Goal: Transaction & Acquisition: Purchase product/service

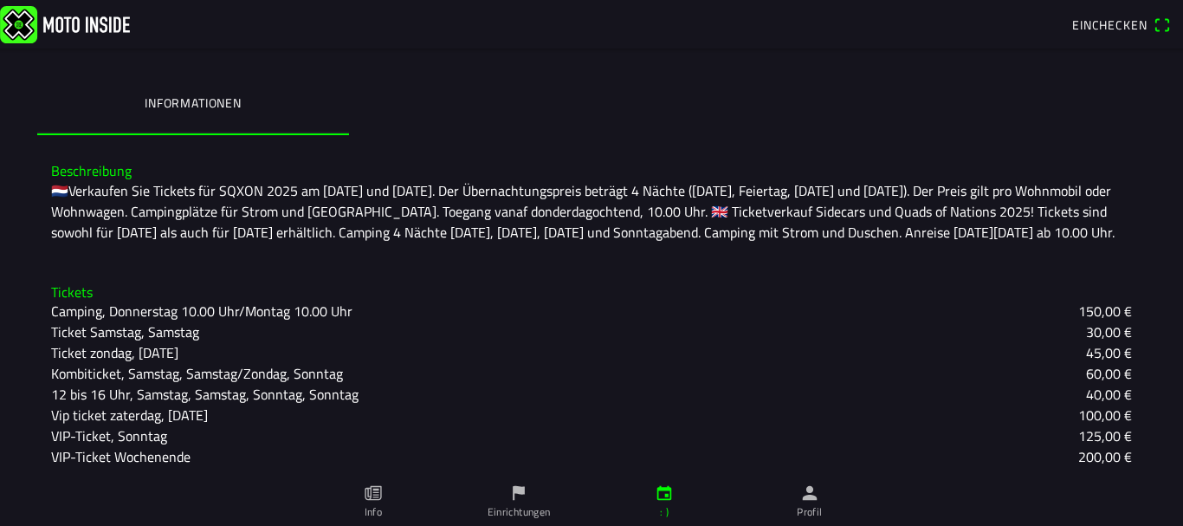
scroll to position [314, 0]
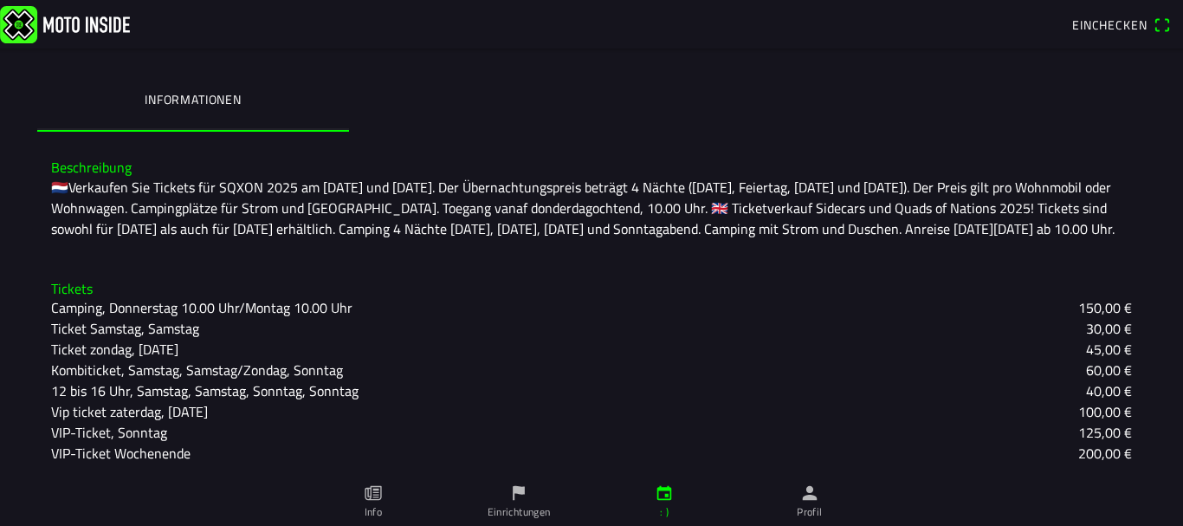
click at [213, 359] on font "Kombiticket, Samstag, Samstag/Zondag, Sonntag" at bounding box center [197, 369] width 292 height 21
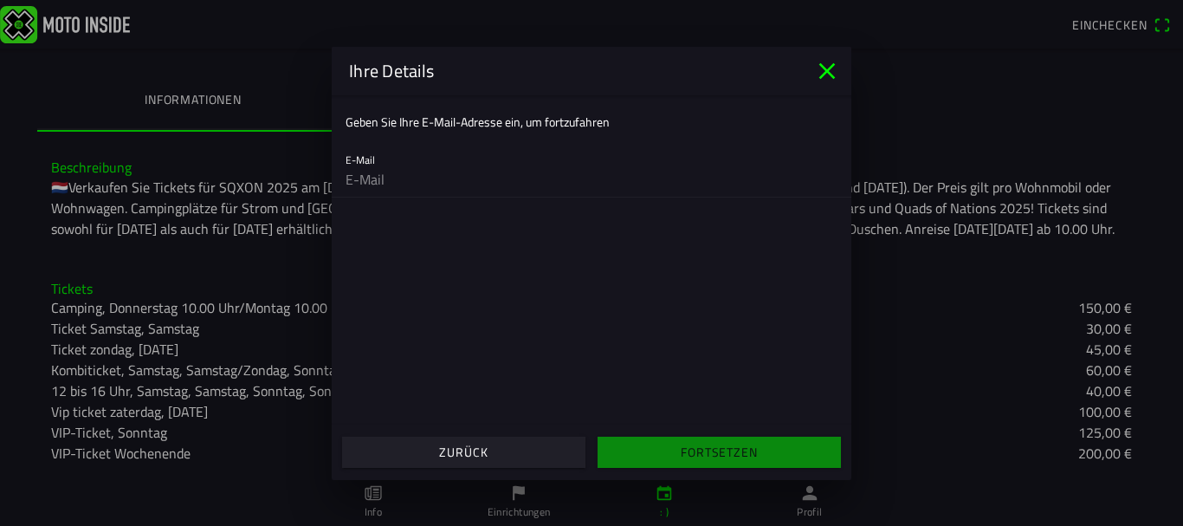
click at [823, 71] on icon "close" at bounding box center [827, 71] width 28 height 28
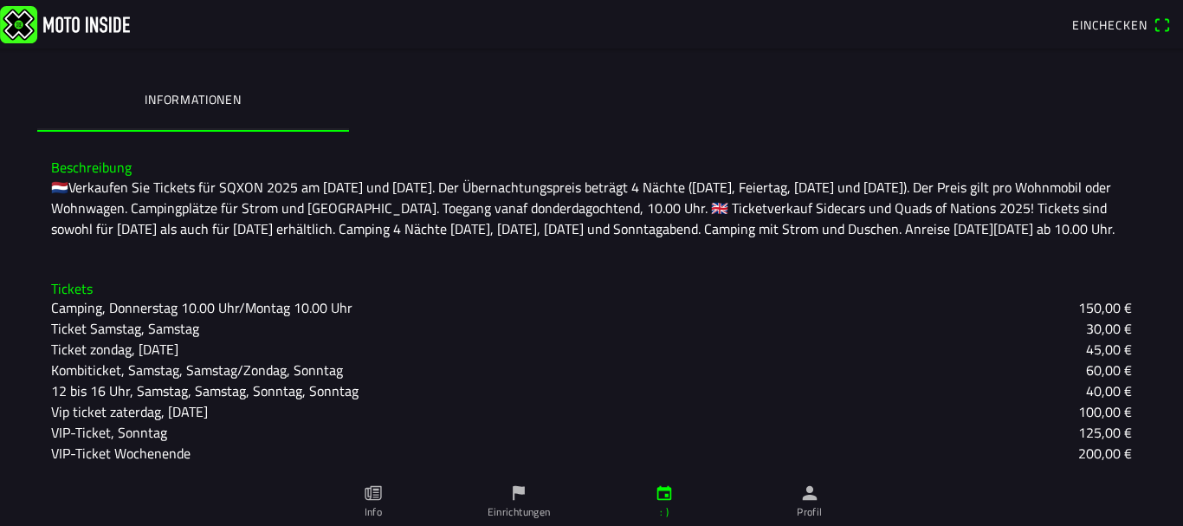
click at [131, 378] on font "Kombiticket, Samstag, Samstag/Zondag, Sonntag" at bounding box center [197, 369] width 292 height 21
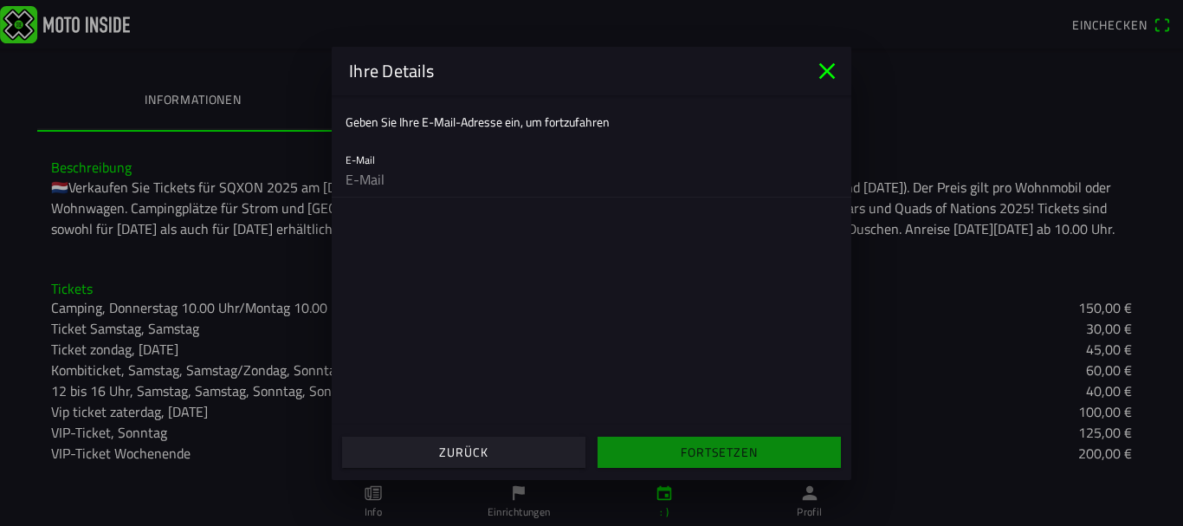
click at [824, 71] on icon "close" at bounding box center [827, 71] width 28 height 28
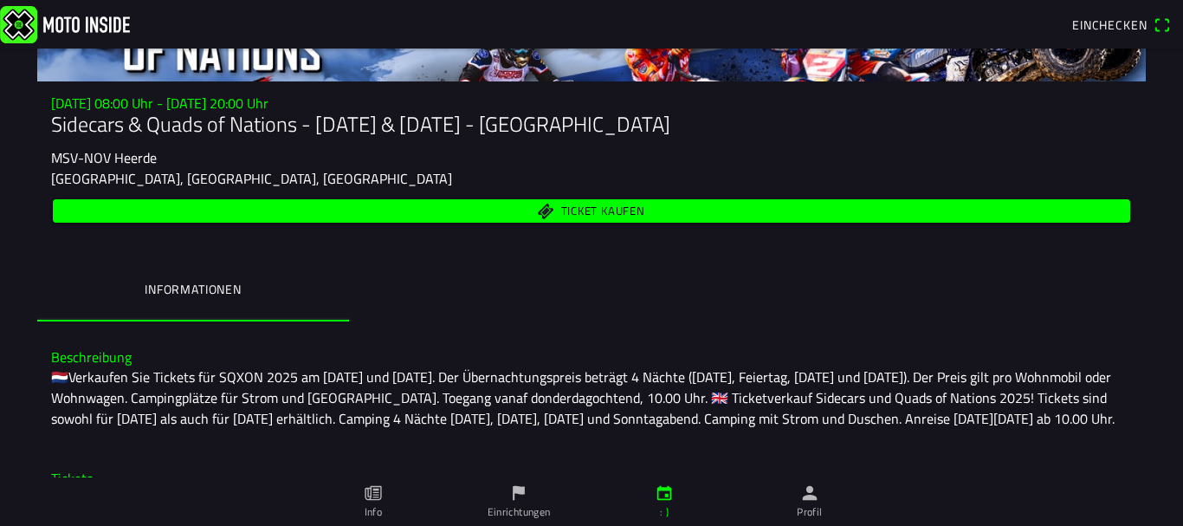
scroll to position [26, 0]
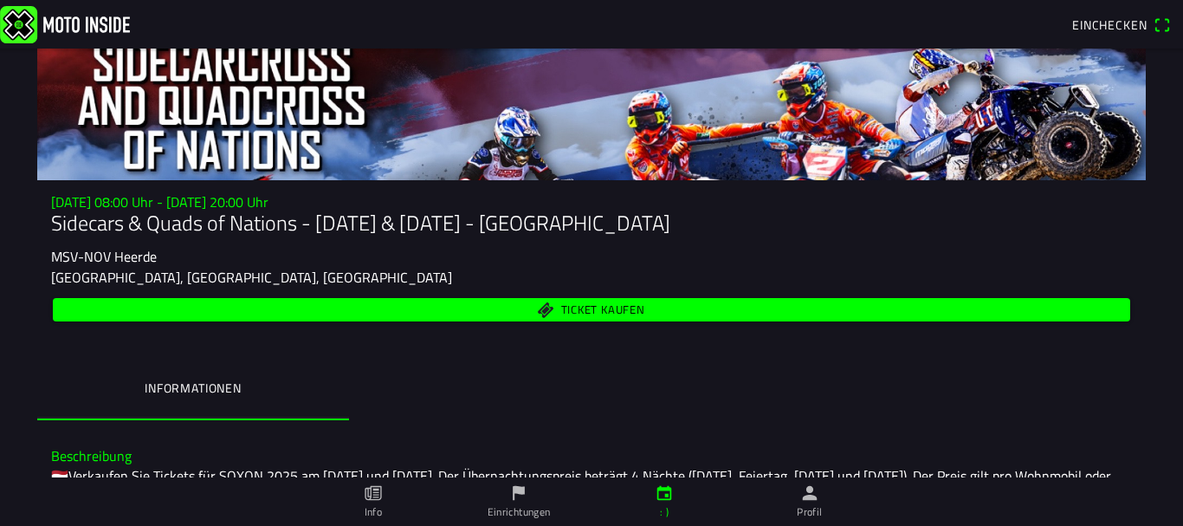
click at [389, 303] on span "Ticket kaufen" at bounding box center [591, 309] width 1057 height 23
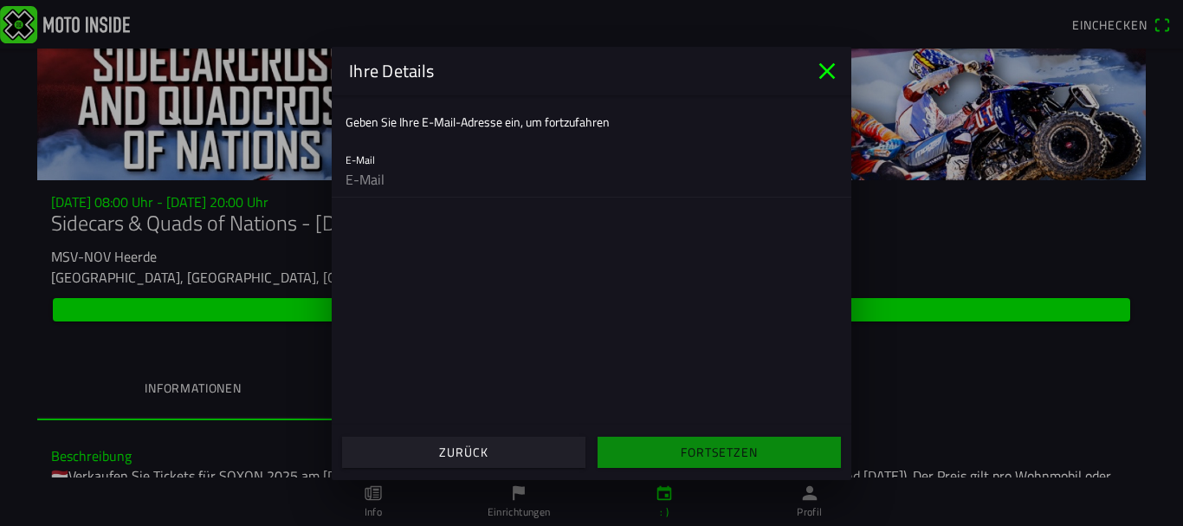
click at [431, 448] on span "Zurück" at bounding box center [463, 451] width 216 height 31
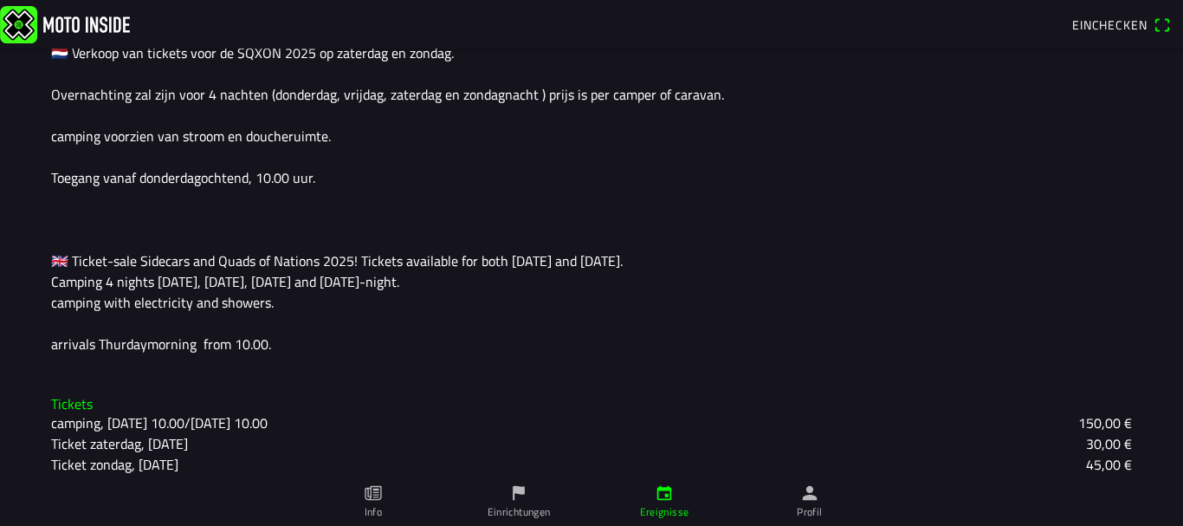
scroll to position [564, 0]
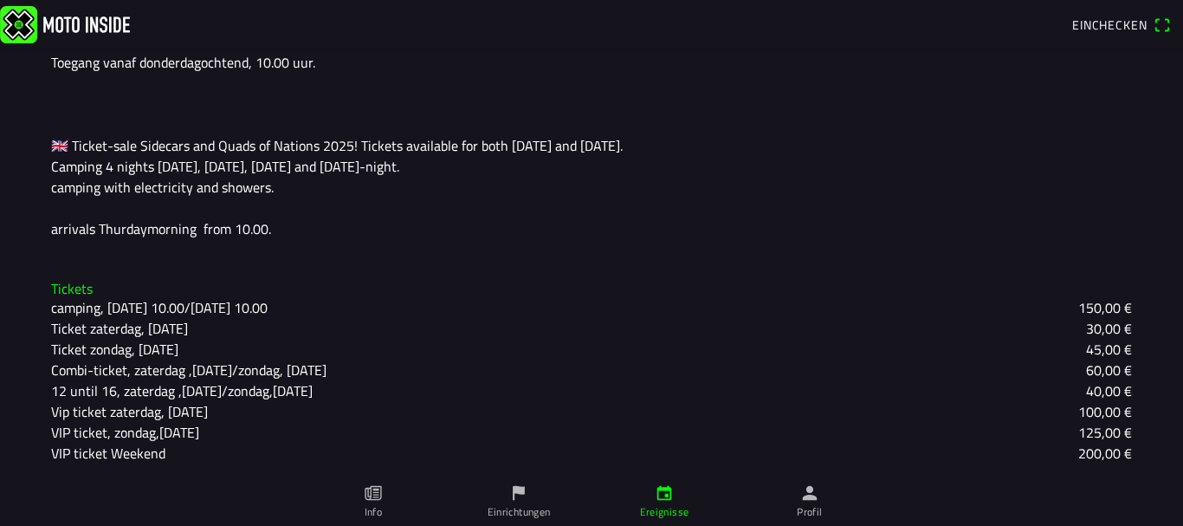
drag, startPoint x: 44, startPoint y: 349, endPoint x: 136, endPoint y: 357, distance: 92.1
click at [135, 357] on div "Ticket zondag, [DATE]" at bounding box center [121, 349] width 141 height 21
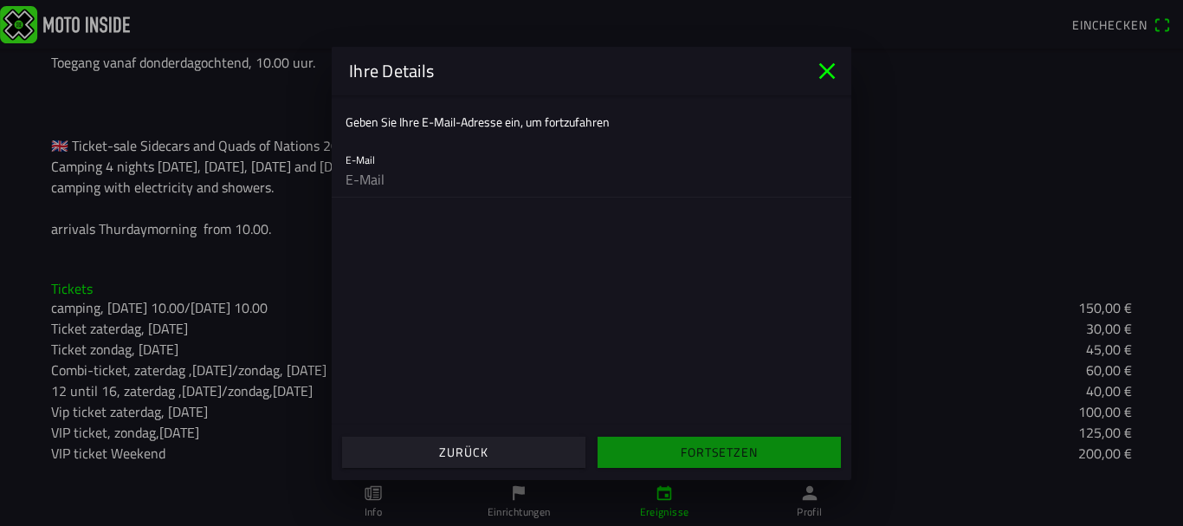
click at [821, 61] on icon "close" at bounding box center [827, 71] width 28 height 28
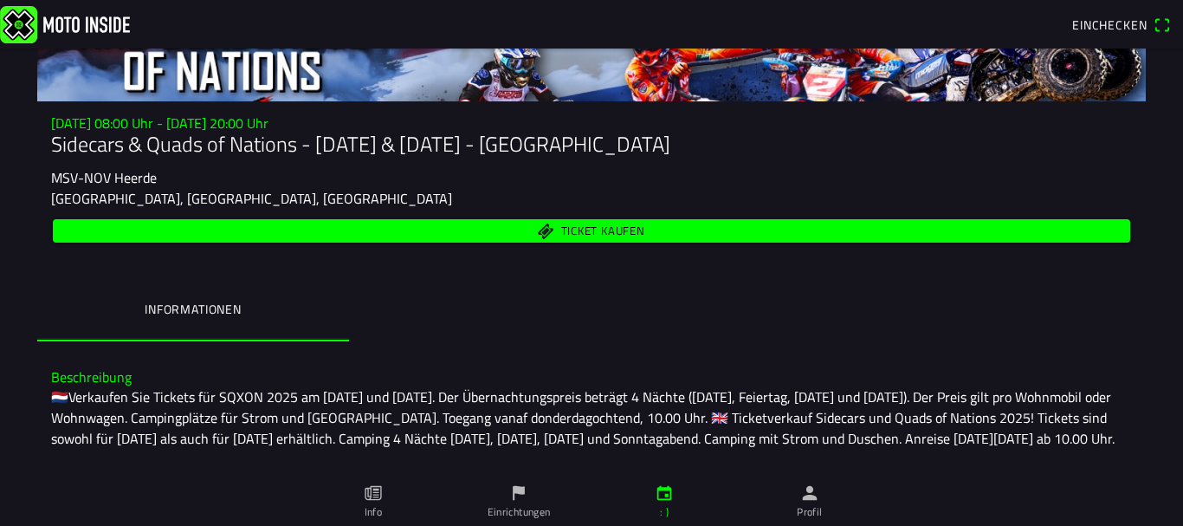
scroll to position [0, 0]
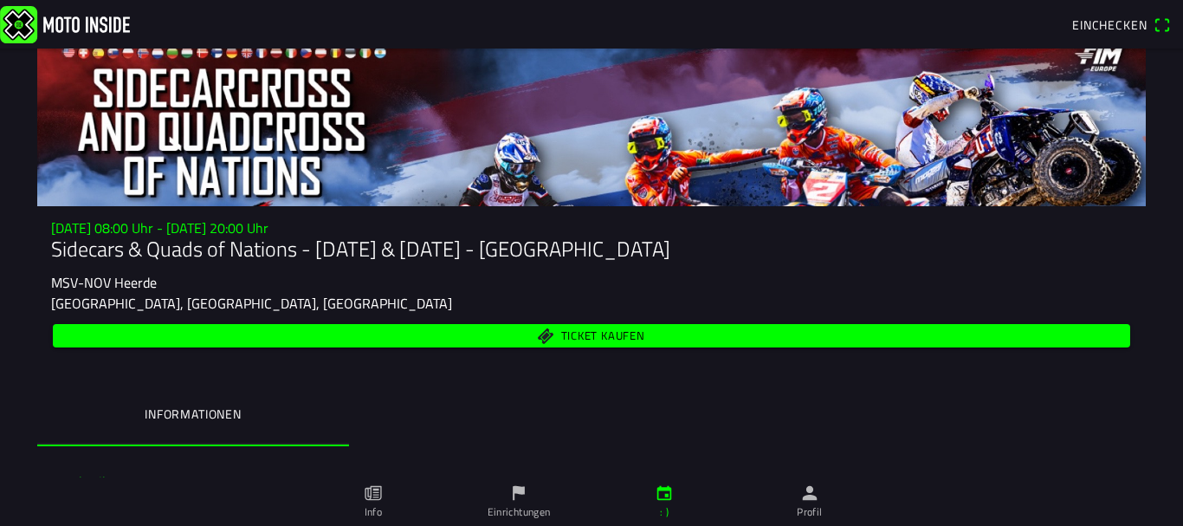
click at [1097, 19] on font "Einchecken" at bounding box center [1109, 25] width 74 height 18
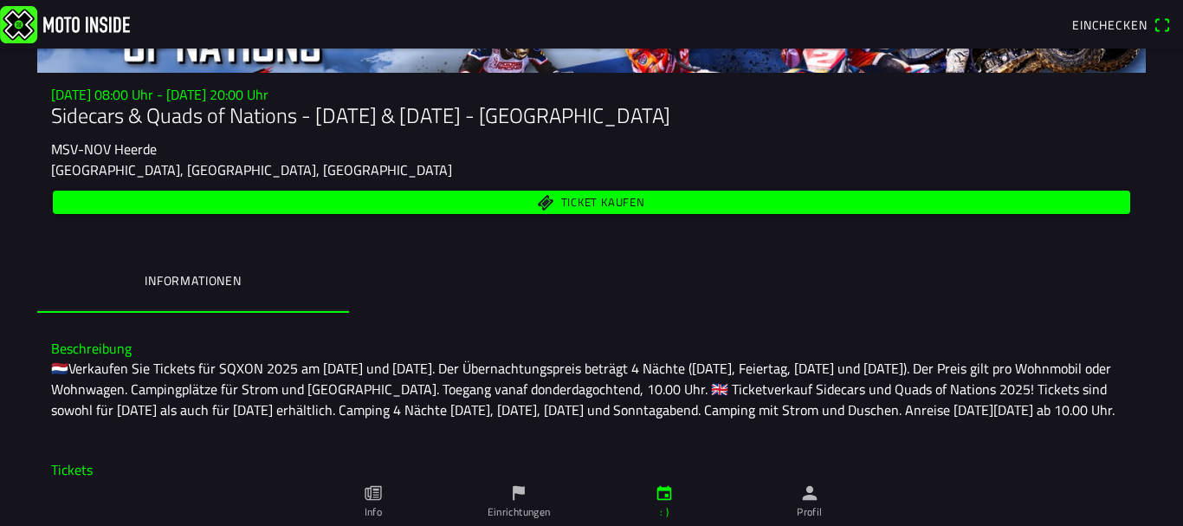
scroll to position [260, 0]
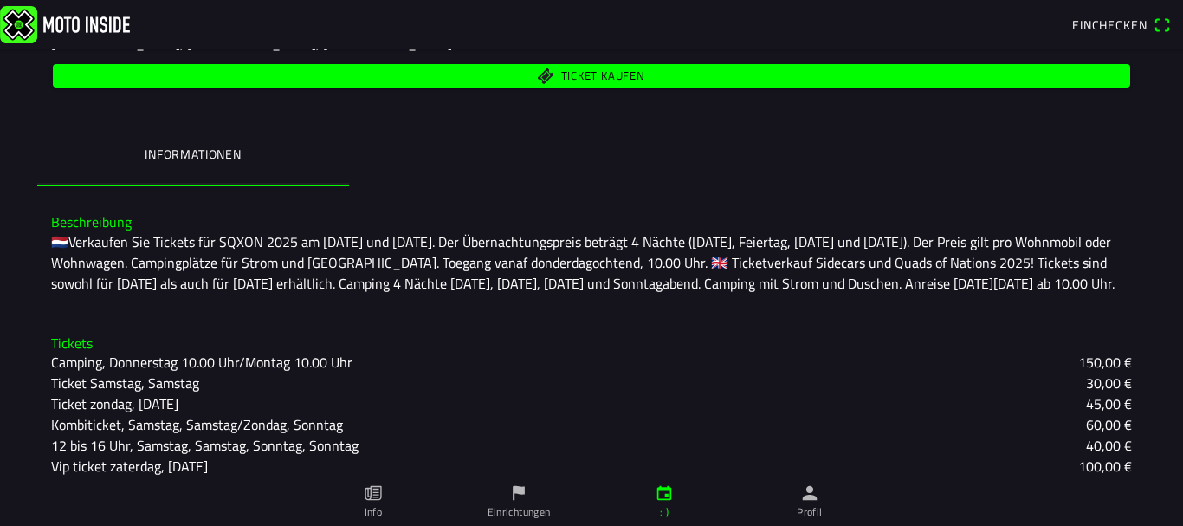
drag, startPoint x: 396, startPoint y: 499, endPoint x: 371, endPoint y: 497, distance: 25.2
click at [371, 497] on icon "Papier" at bounding box center [373, 493] width 16 height 15
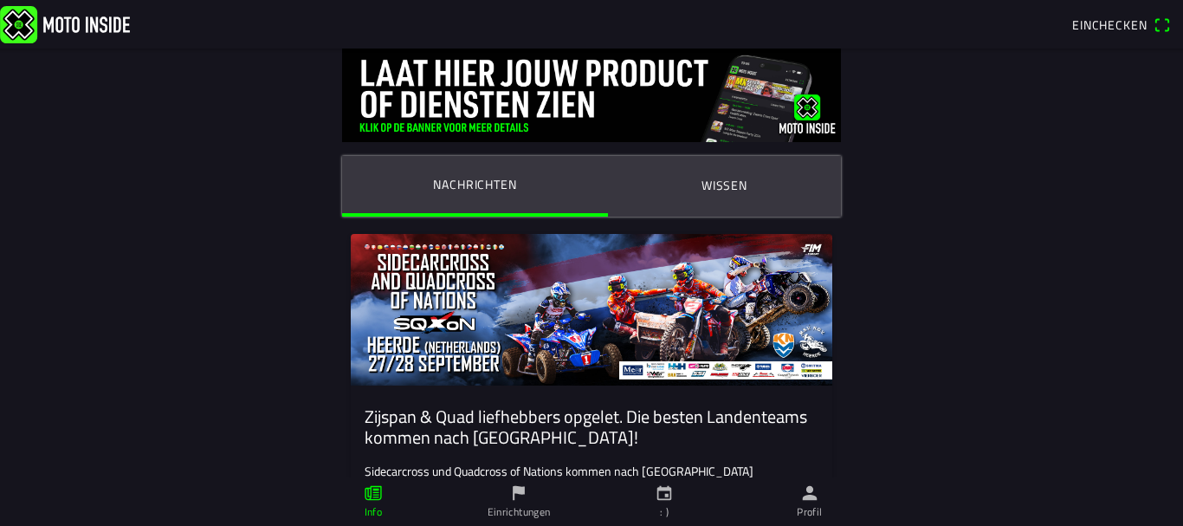
click at [606, 309] on img at bounding box center [591, 310] width 481 height 152
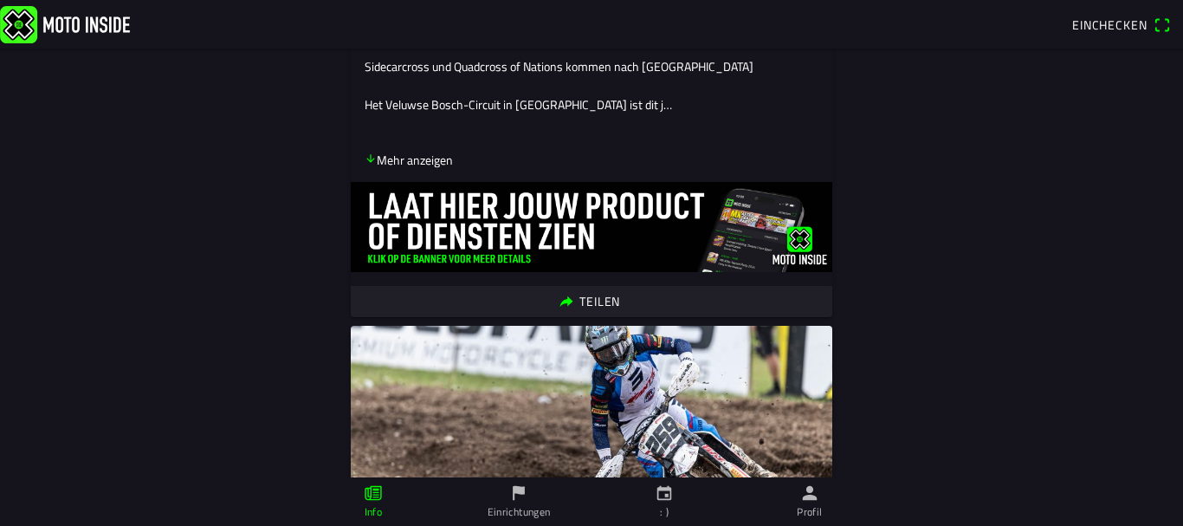
scroll to position [433, 0]
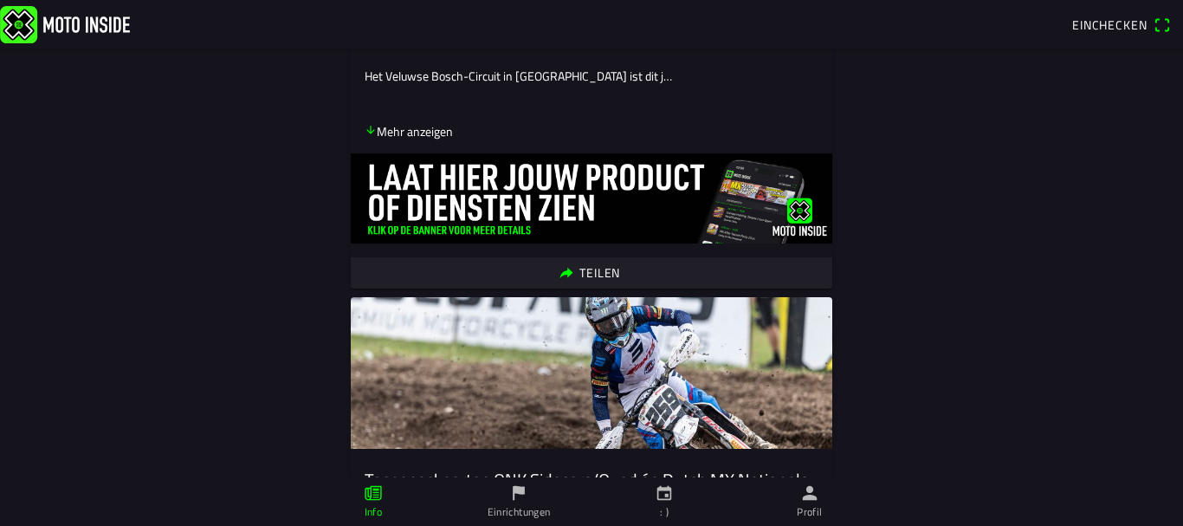
click at [366, 127] on icon "Pfeil nach unten" at bounding box center [370, 130] width 8 height 8
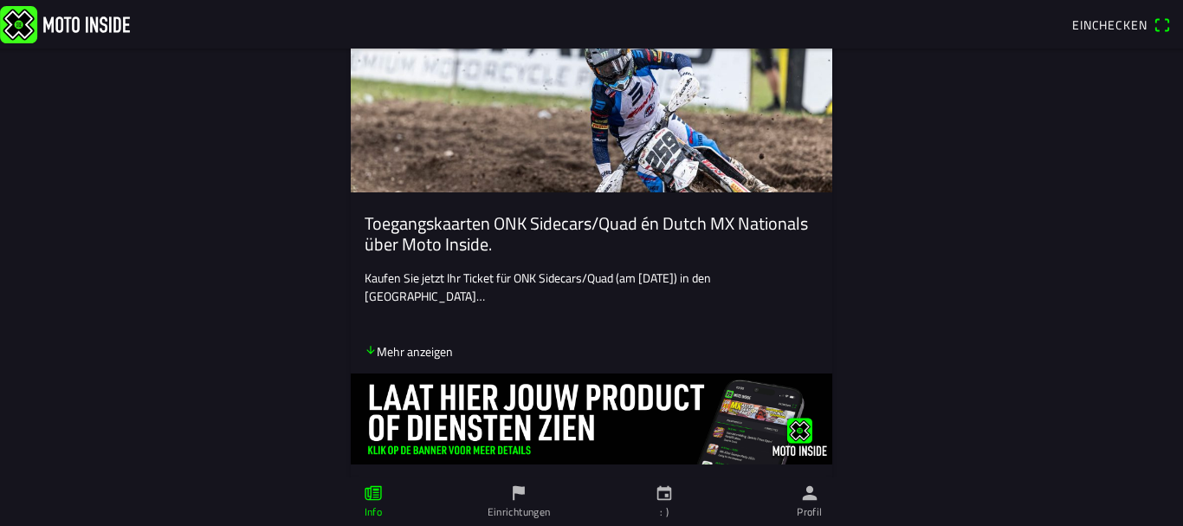
scroll to position [1126, 0]
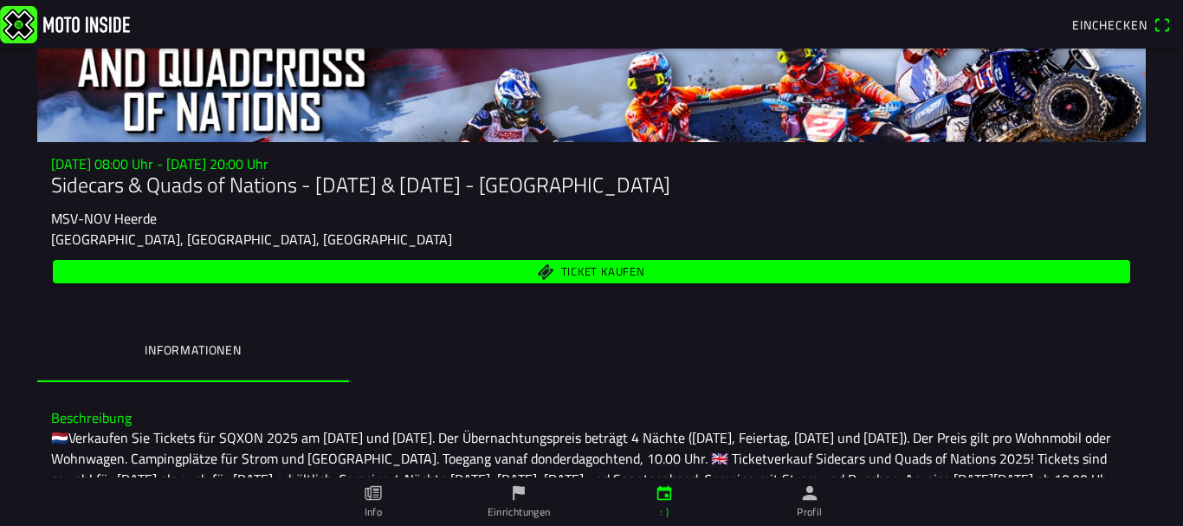
scroll to position [55, 0]
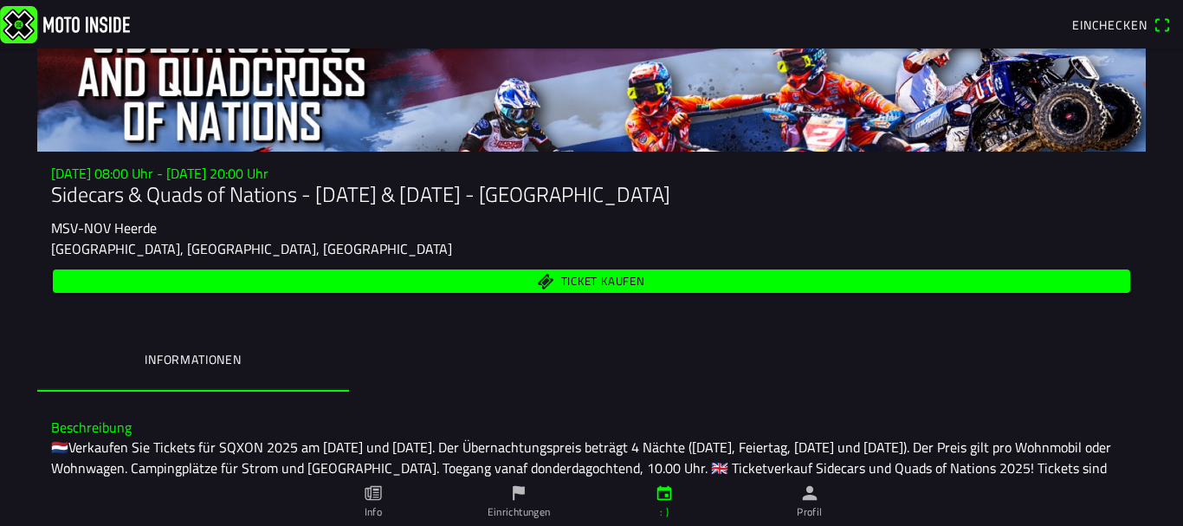
click at [487, 505] on font "Einrichtungen" at bounding box center [518, 511] width 63 height 16
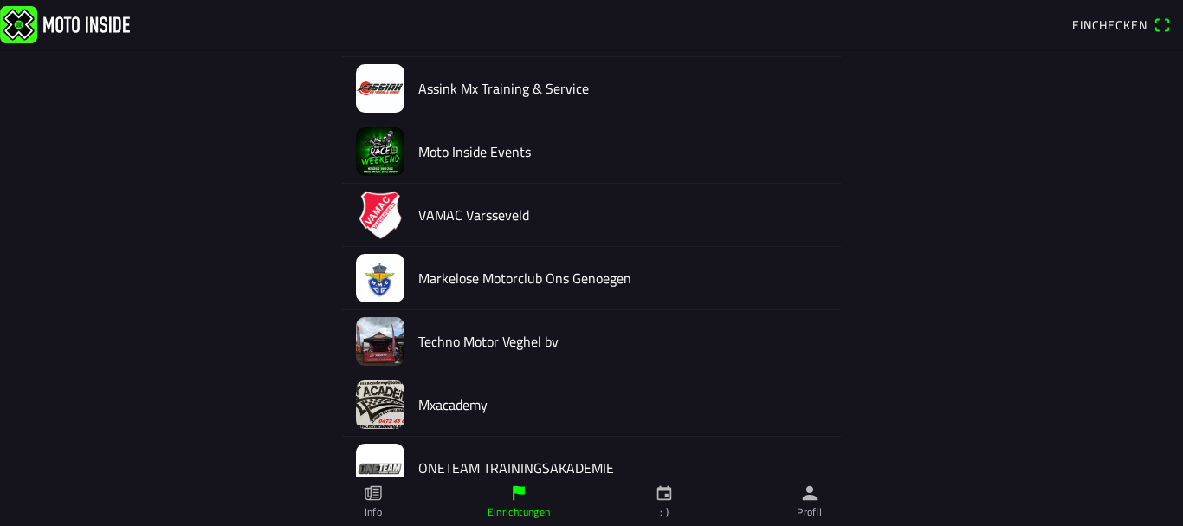
scroll to position [2404, 0]
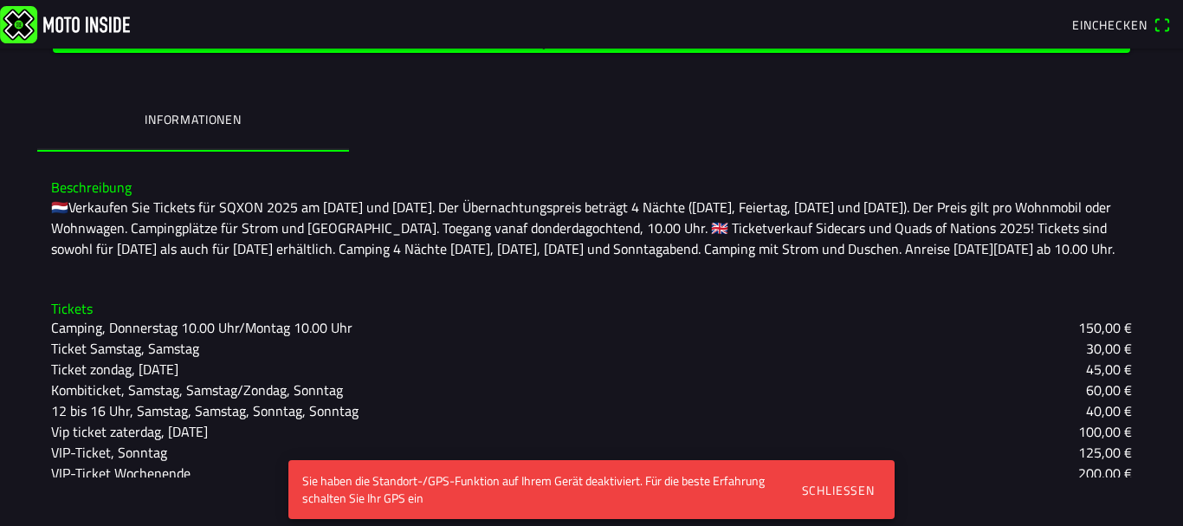
scroll to position [314, 0]
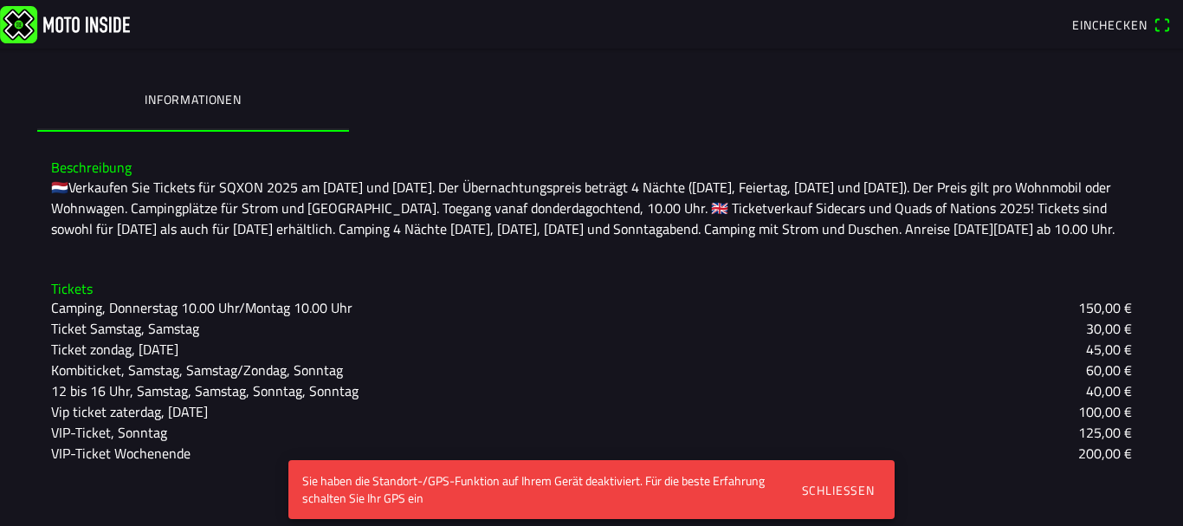
click at [833, 488] on font "Schließen" at bounding box center [838, 490] width 73 height 18
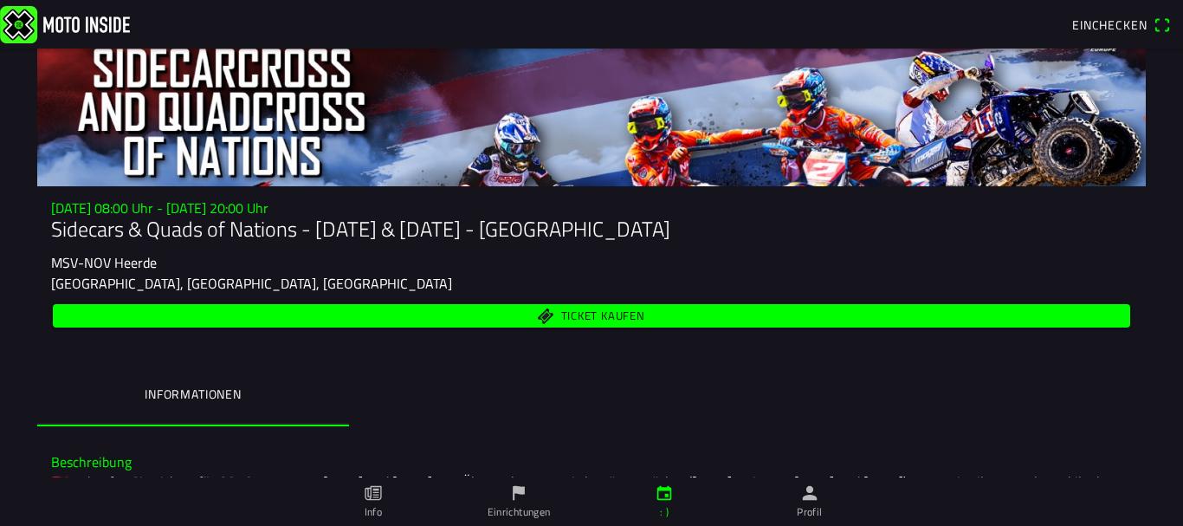
scroll to position [0, 0]
